Goal: Check status: Check status

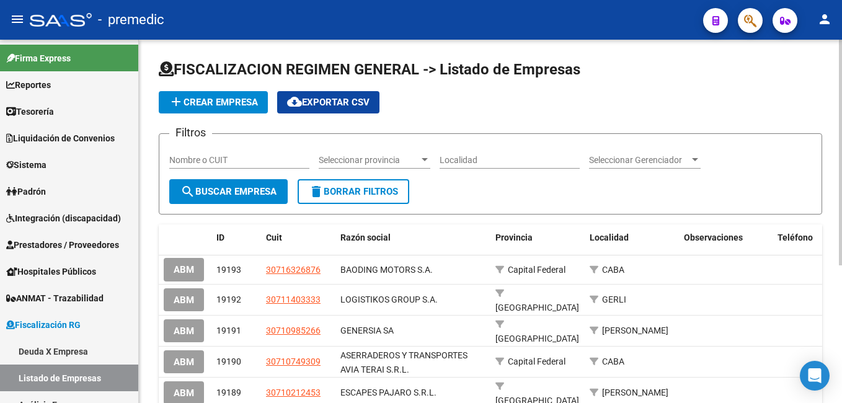
click at [249, 157] on input "Nombre o CUIT" at bounding box center [239, 160] width 140 height 11
paste input "30-70347007-2"
type input "30-70347007-2"
click at [250, 183] on button "search Buscar Empresa" at bounding box center [228, 191] width 118 height 25
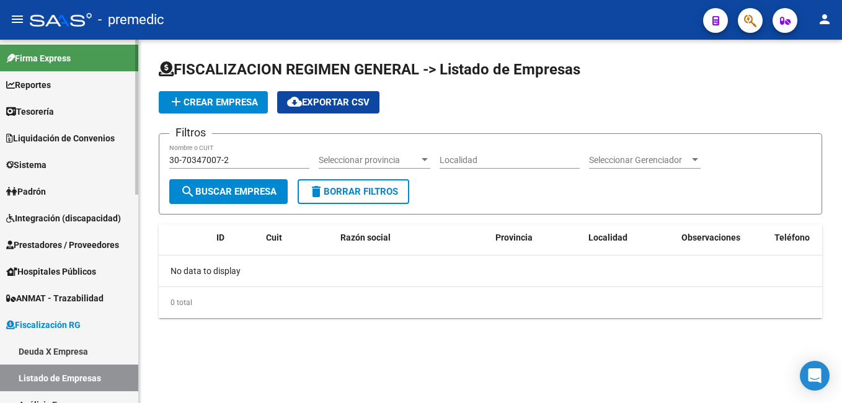
scroll to position [124, 0]
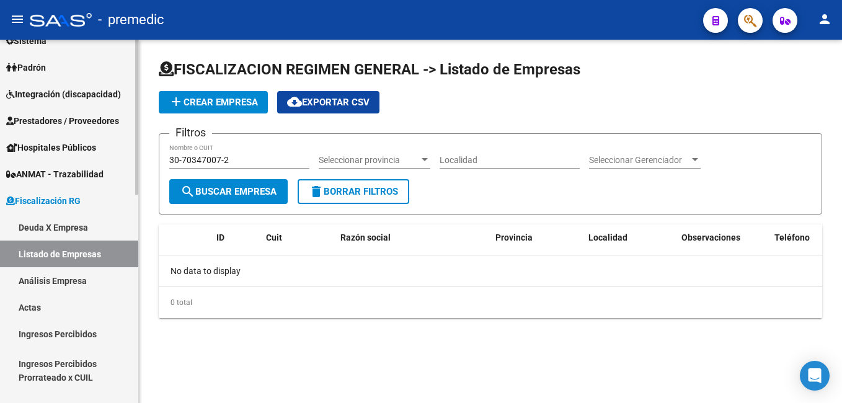
click at [55, 230] on link "Deuda X Empresa" at bounding box center [69, 227] width 138 height 27
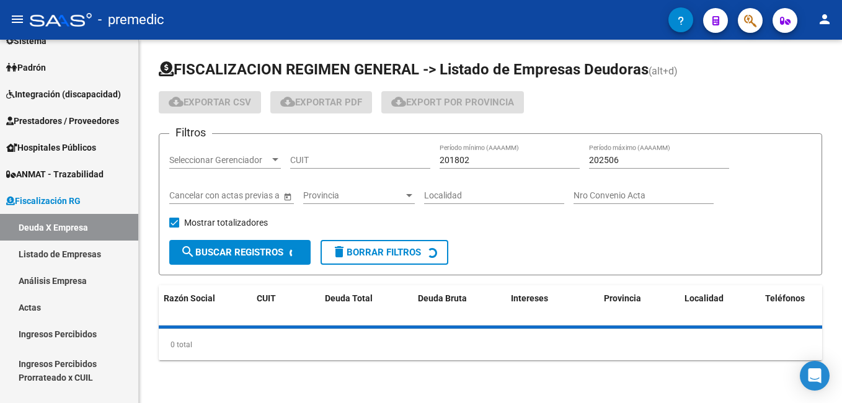
click at [368, 150] on div "CUIT" at bounding box center [360, 156] width 140 height 25
paste input "30-70347007-2"
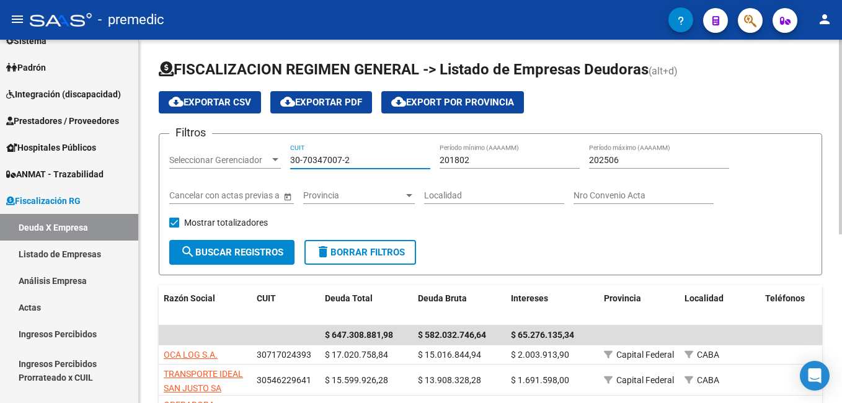
type input "30-70347007-2"
click at [513, 161] on input "201802" at bounding box center [510, 160] width 140 height 11
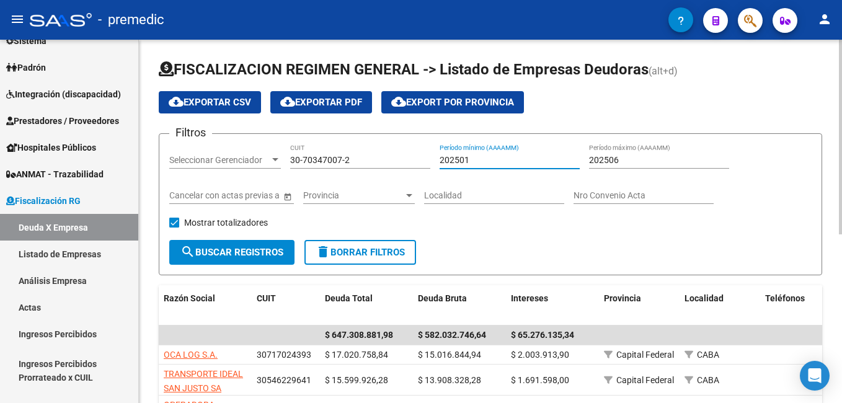
type input "202501"
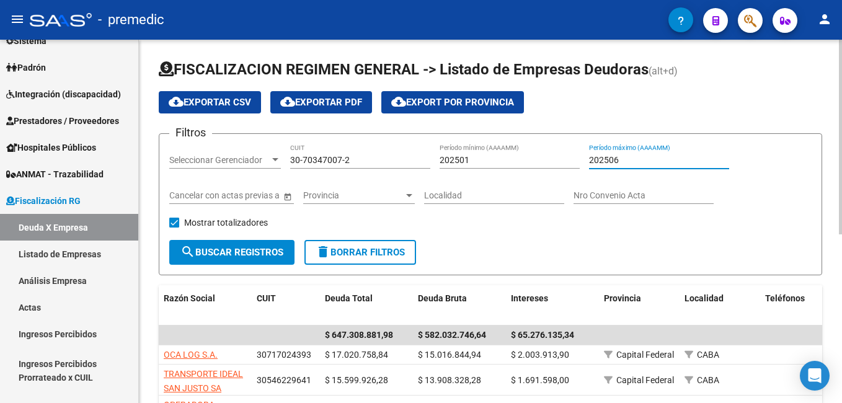
click at [627, 164] on input "202506" at bounding box center [659, 160] width 140 height 11
type input "202508"
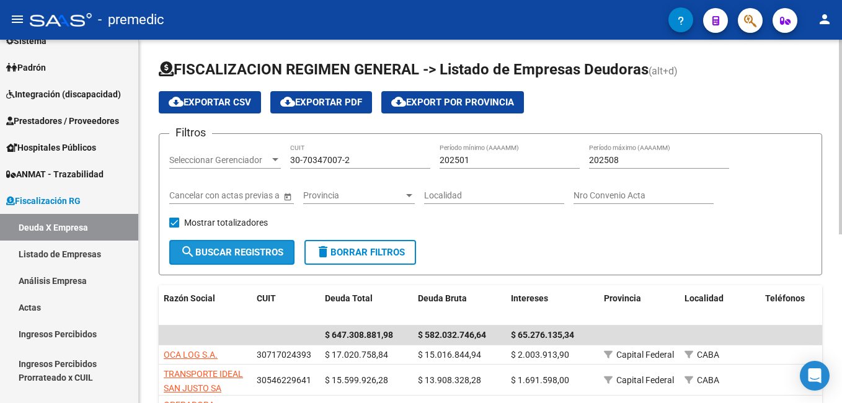
click at [243, 257] on span "search Buscar Registros" at bounding box center [231, 252] width 103 height 11
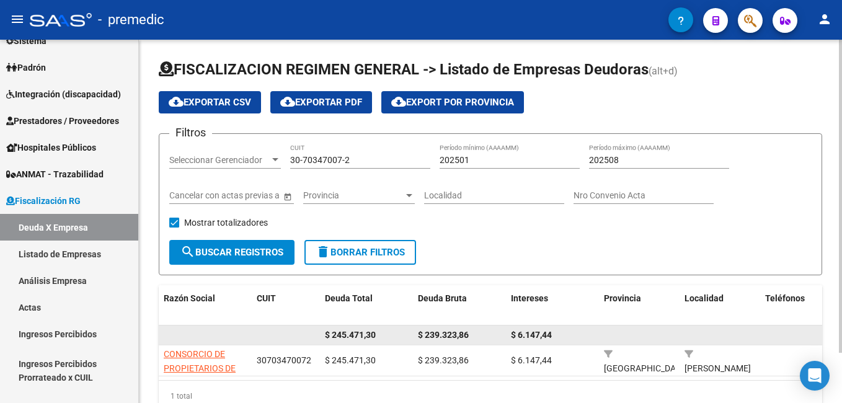
scroll to position [58, 0]
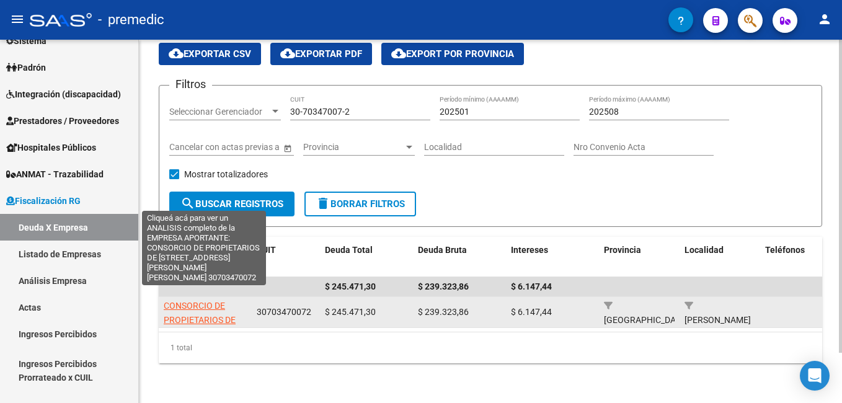
click at [213, 301] on span "CONSORCIO DE PROPIETARIOS DE AV SAN [PERSON_NAME] 240 [PERSON_NAME]" at bounding box center [205, 334] width 83 height 66
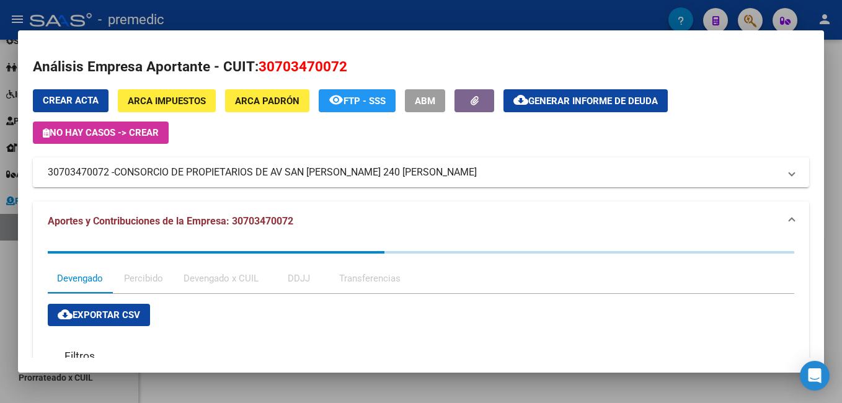
scroll to position [124, 0]
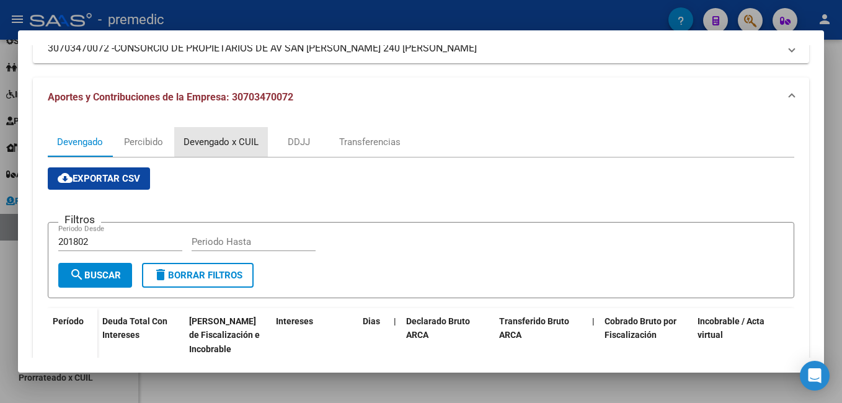
click at [239, 141] on div "Devengado x CUIL" at bounding box center [221, 142] width 75 height 14
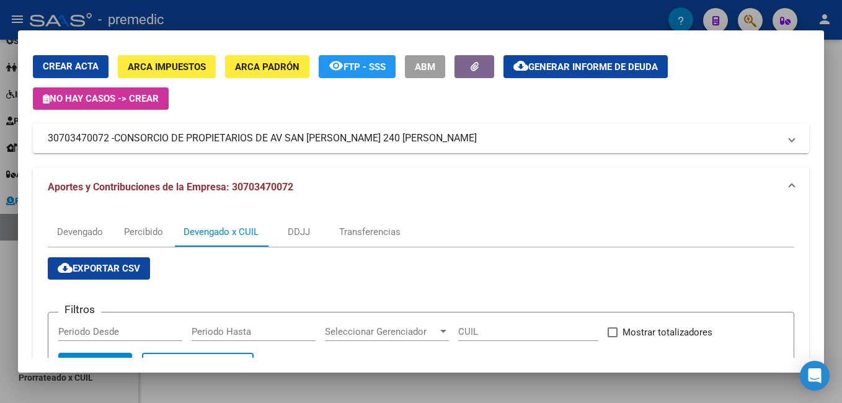
scroll to position [282, 0]
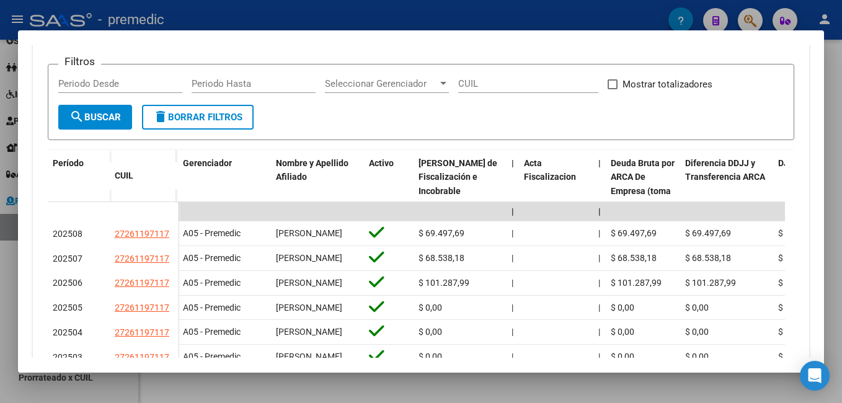
click at [241, 391] on div at bounding box center [421, 201] width 842 height 403
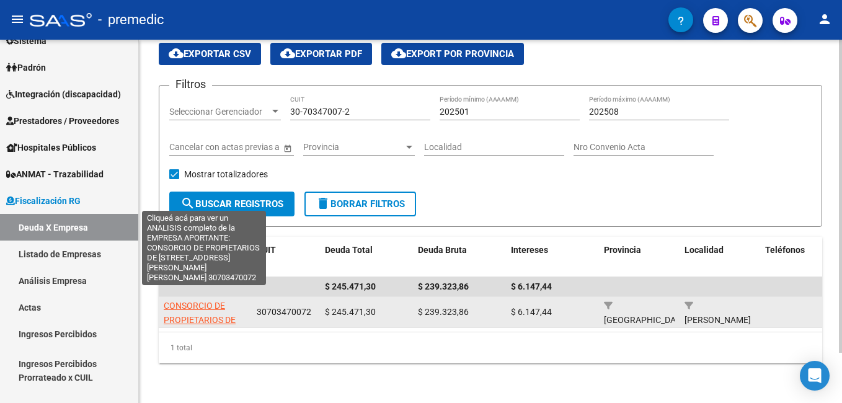
click at [208, 308] on span "CONSORCIO DE PROPIETARIOS DE AV SAN [PERSON_NAME] 240 [PERSON_NAME]" at bounding box center [205, 334] width 83 height 66
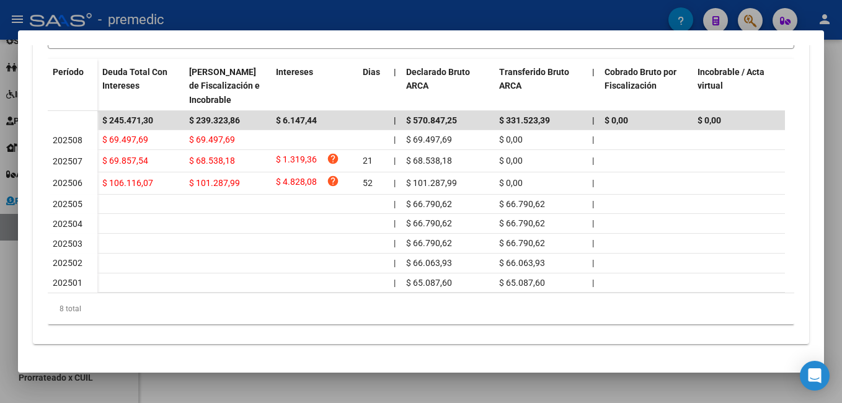
scroll to position [74, 0]
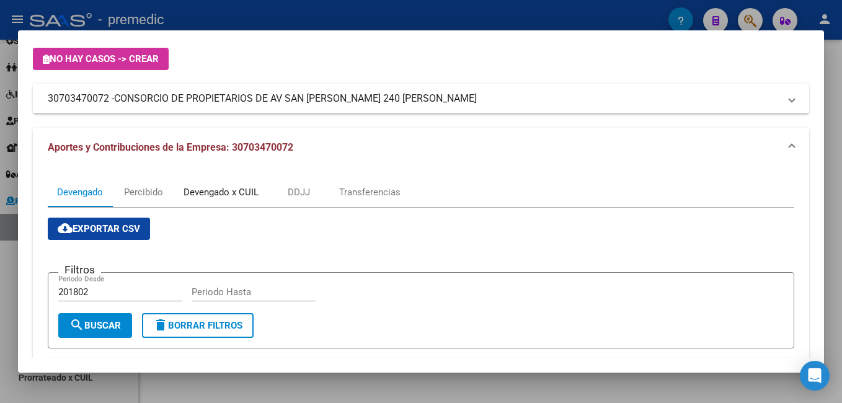
click at [226, 187] on div "Devengado x CUIL" at bounding box center [221, 192] width 75 height 14
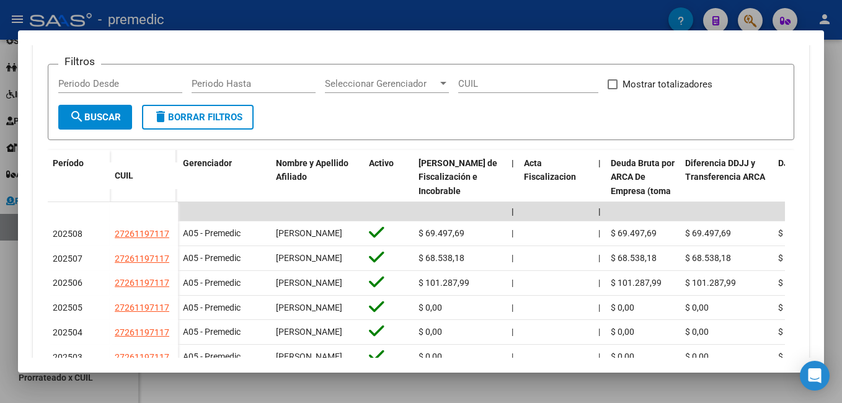
scroll to position [468, 0]
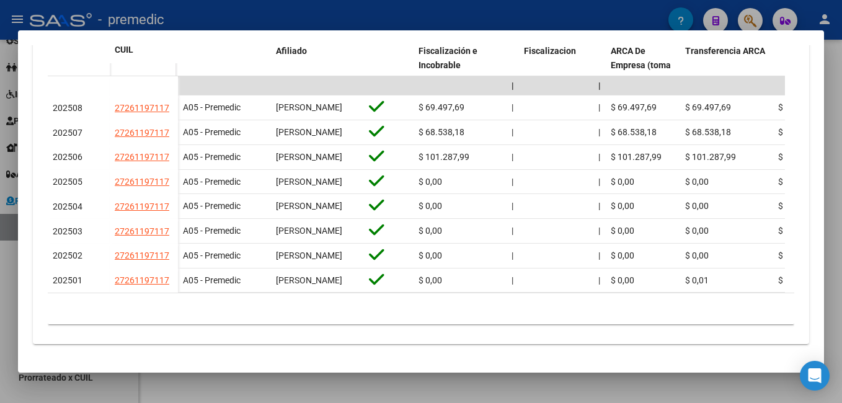
click at [335, 370] on mat-dialog-container "Análisis Empresa Aportante - CUIT: 30703470072 Crear Acta ARCA Impuestos ARCA P…" at bounding box center [421, 201] width 806 height 343
click at [180, 395] on div at bounding box center [421, 201] width 842 height 403
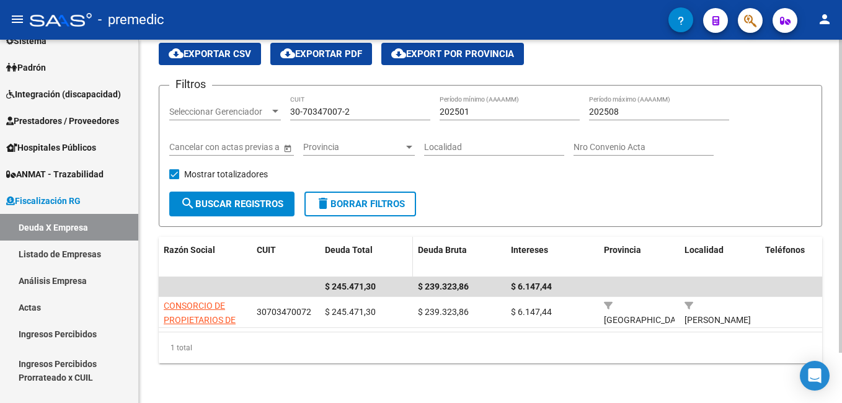
scroll to position [0, 0]
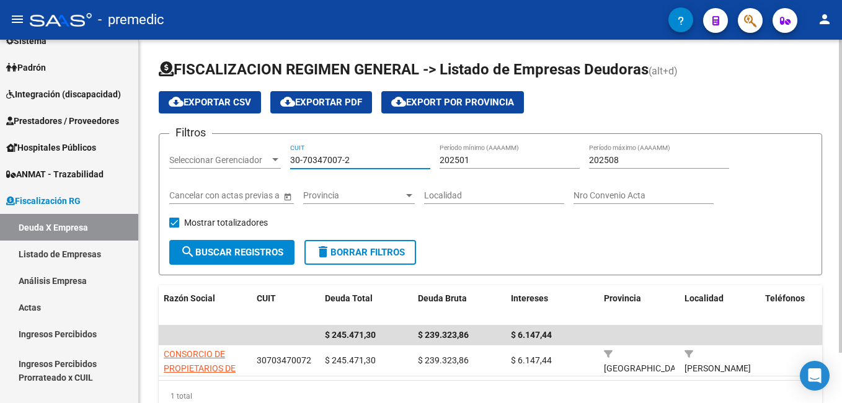
drag, startPoint x: 370, startPoint y: 163, endPoint x: 219, endPoint y: 166, distance: 150.7
click at [219, 166] on div "Filtros Seleccionar Gerenciador Seleccionar Gerenciador 30-70347007-2 CUIT 2025…" at bounding box center [490, 192] width 642 height 96
paste input "1598332-6"
click at [261, 245] on button "search Buscar Registros" at bounding box center [231, 252] width 125 height 25
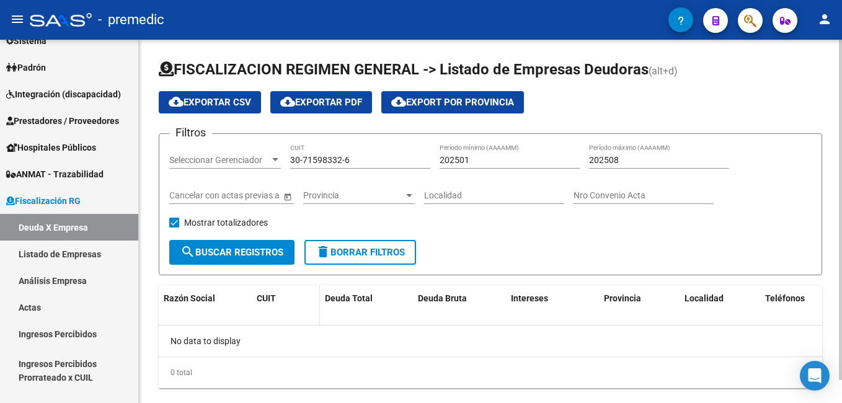
scroll to position [25, 0]
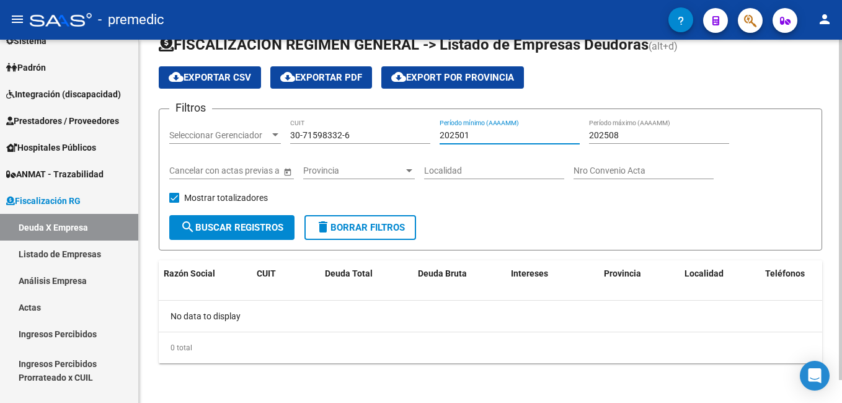
click at [479, 135] on input "202501" at bounding box center [510, 135] width 140 height 11
click at [268, 233] on span "search Buscar Registros" at bounding box center [231, 227] width 103 height 11
drag, startPoint x: 380, startPoint y: 132, endPoint x: 249, endPoint y: 155, distance: 132.8
click at [138, 154] on mat-sidenav-container "Firma Express Reportes Tablero de Control Ingresos Percibidos Análisis de todos…" at bounding box center [421, 221] width 842 height 363
paste input "59662161-5"
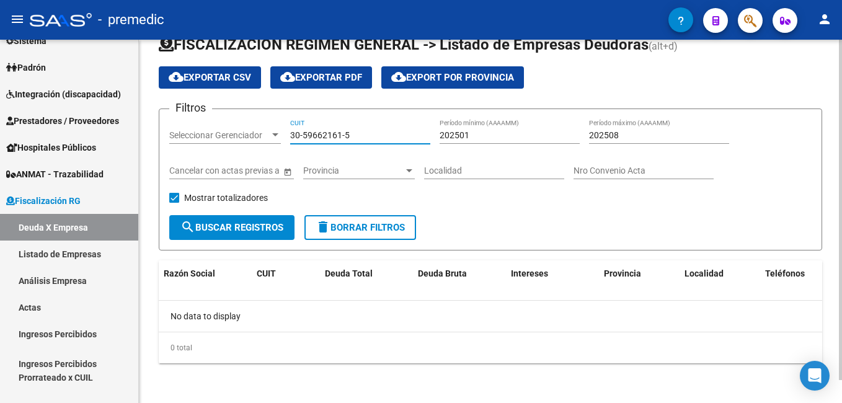
type input "30-59662161-5"
click at [239, 224] on span "search Buscar Registros" at bounding box center [231, 227] width 103 height 11
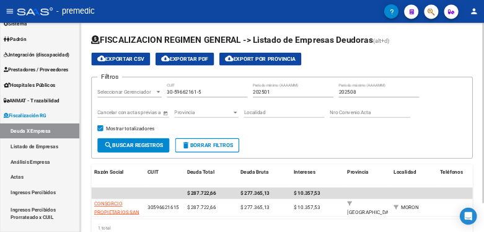
scroll to position [58, 0]
